Goal: Information Seeking & Learning: Learn about a topic

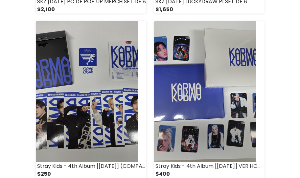
scroll to position [460, 0]
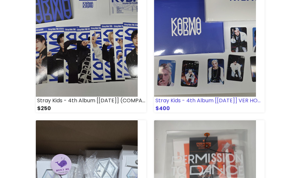
click at [198, 88] on img at bounding box center [205, 26] width 102 height 141
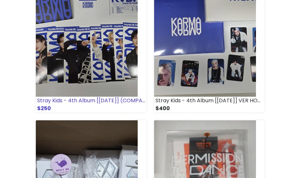
click at [85, 78] on img at bounding box center [87, 26] width 102 height 141
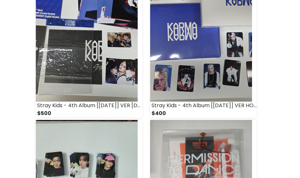
scroll to position [394, 0]
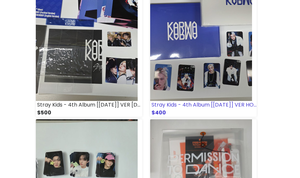
click at [171, 87] on img at bounding box center [201, 30] width 102 height 141
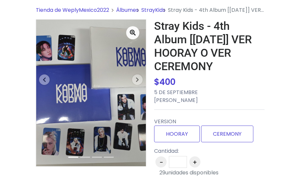
scroll to position [66, 0]
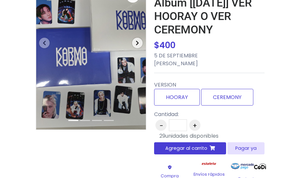
click at [141, 45] on span "button" at bounding box center [137, 43] width 11 height 11
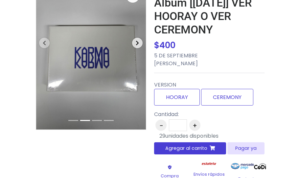
click at [136, 46] on span "button" at bounding box center [137, 43] width 11 height 11
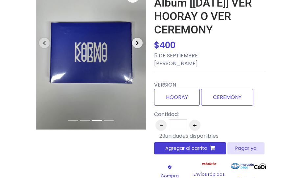
click at [136, 46] on span "button" at bounding box center [137, 43] width 11 height 11
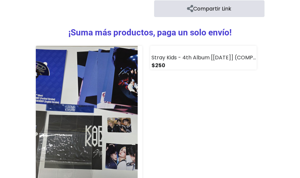
scroll to position [427, 0]
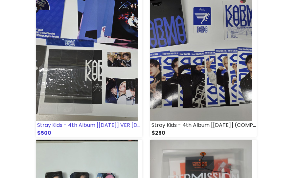
click at [61, 84] on img at bounding box center [87, 50] width 102 height 141
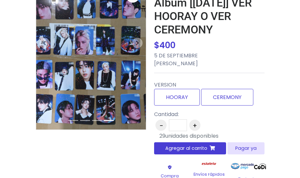
scroll to position [33, 0]
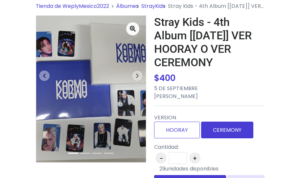
click at [218, 131] on label "CEREMONY" at bounding box center [227, 130] width 52 height 17
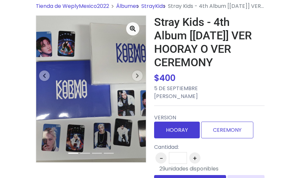
click at [178, 131] on label "HOORAY" at bounding box center [177, 130] width 46 height 17
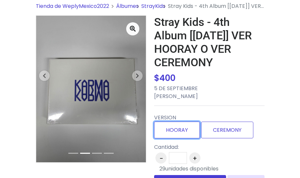
scroll to position [0, 0]
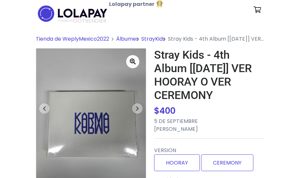
click at [156, 38] on link "StrayKids" at bounding box center [153, 39] width 24 height 8
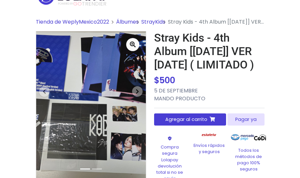
scroll to position [66, 0]
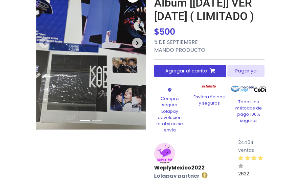
click at [135, 44] on span "button" at bounding box center [137, 43] width 11 height 11
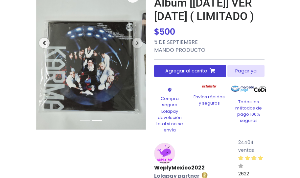
click at [44, 43] on icon "button" at bounding box center [44, 42] width 3 height 5
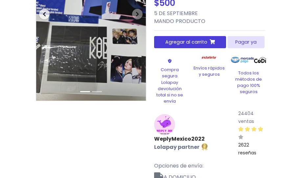
scroll to position [99, 0]
